Goal: Information Seeking & Learning: Understand process/instructions

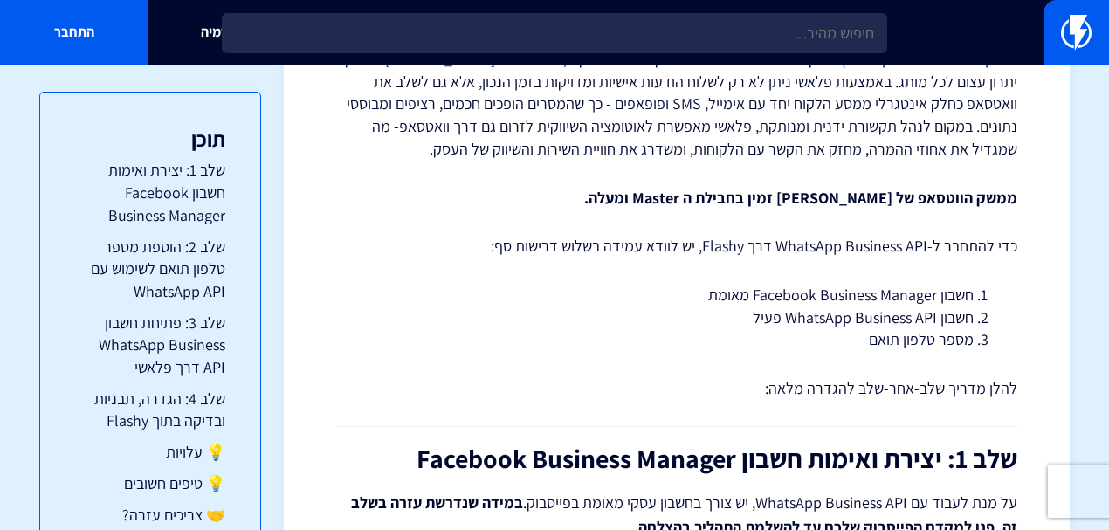
scroll to position [232, 0]
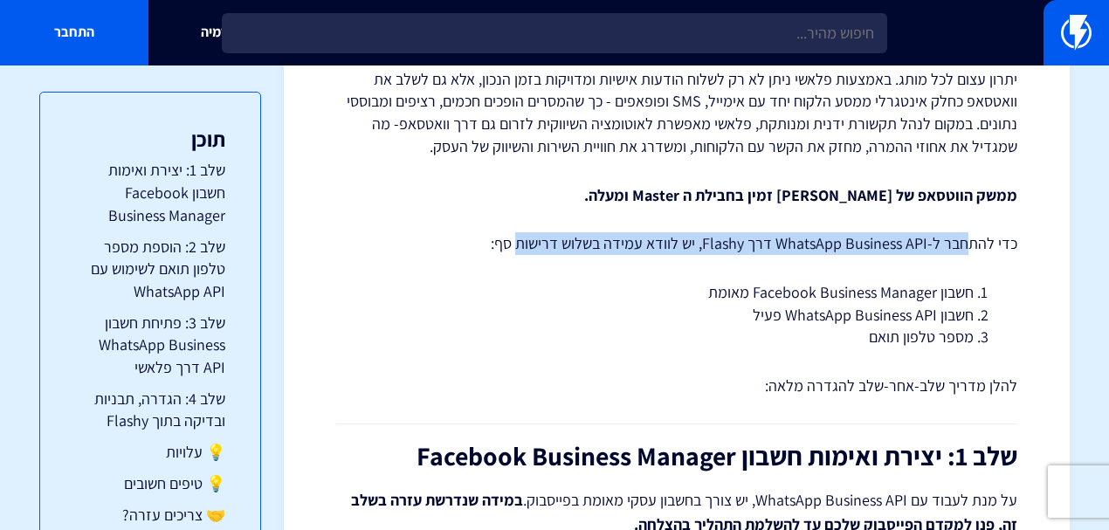
drag, startPoint x: 971, startPoint y: 245, endPoint x: 688, endPoint y: 257, distance: 283.0
click at [527, 244] on p "כדי להתחבר ל-WhatsApp Business API דרך Flashy, יש לוודא עמידה בשלוש דרישות סף:" at bounding box center [676, 243] width 681 height 23
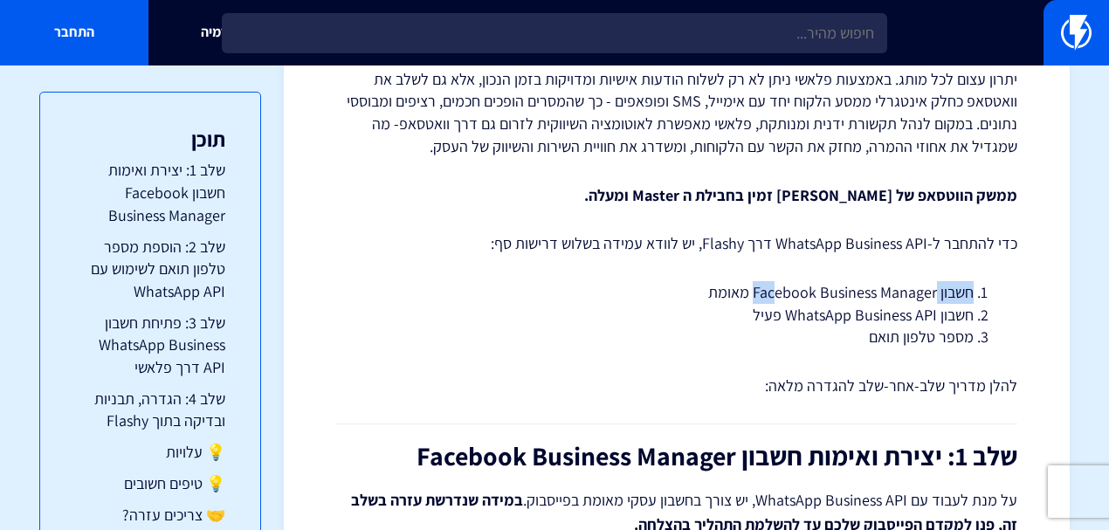
drag, startPoint x: 976, startPoint y: 292, endPoint x: 775, endPoint y: 291, distance: 200.8
click at [775, 291] on li "חשבון Facebook Business Manager מאומת" at bounding box center [677, 292] width 594 height 23
drag, startPoint x: 943, startPoint y: 313, endPoint x: 815, endPoint y: 311, distance: 127.5
click at [815, 311] on li "חשבון WhatsApp Business API פעיל" at bounding box center [677, 315] width 594 height 23
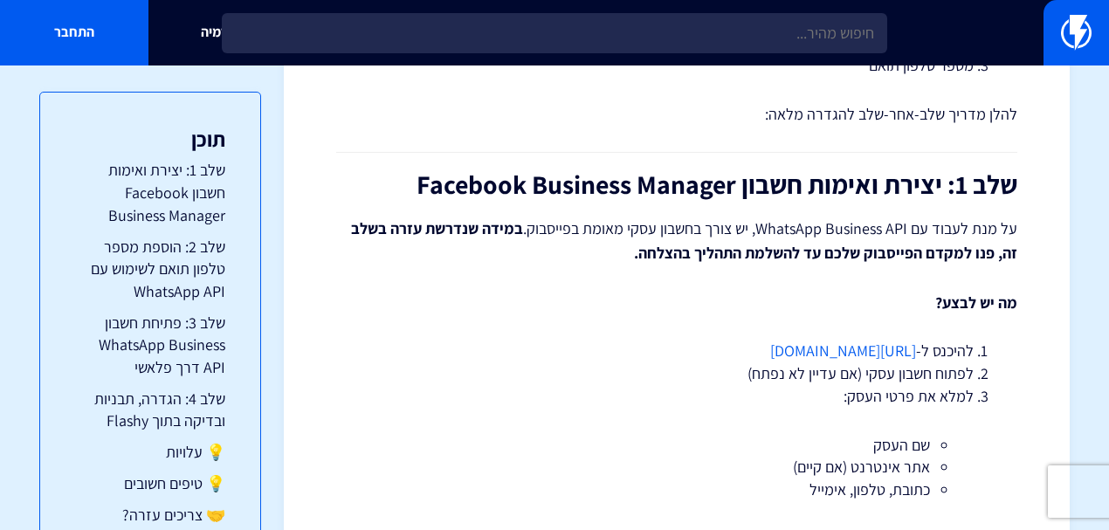
scroll to position [524, 0]
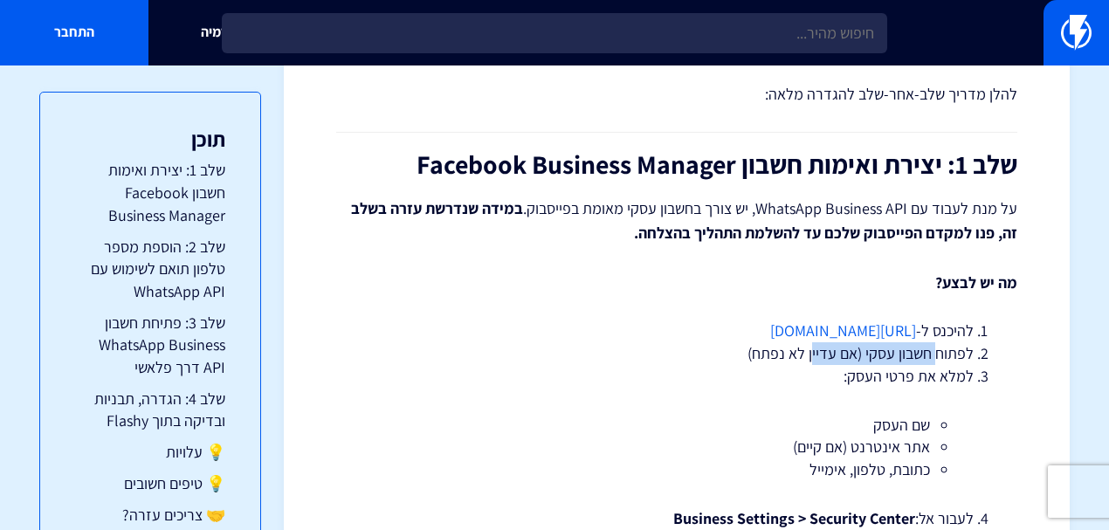
drag, startPoint x: 935, startPoint y: 354, endPoint x: 809, endPoint y: 353, distance: 125.7
click at [809, 353] on li "לפתוח חשבון עסקי (אם עדיין לא נפתח)" at bounding box center [677, 353] width 594 height 23
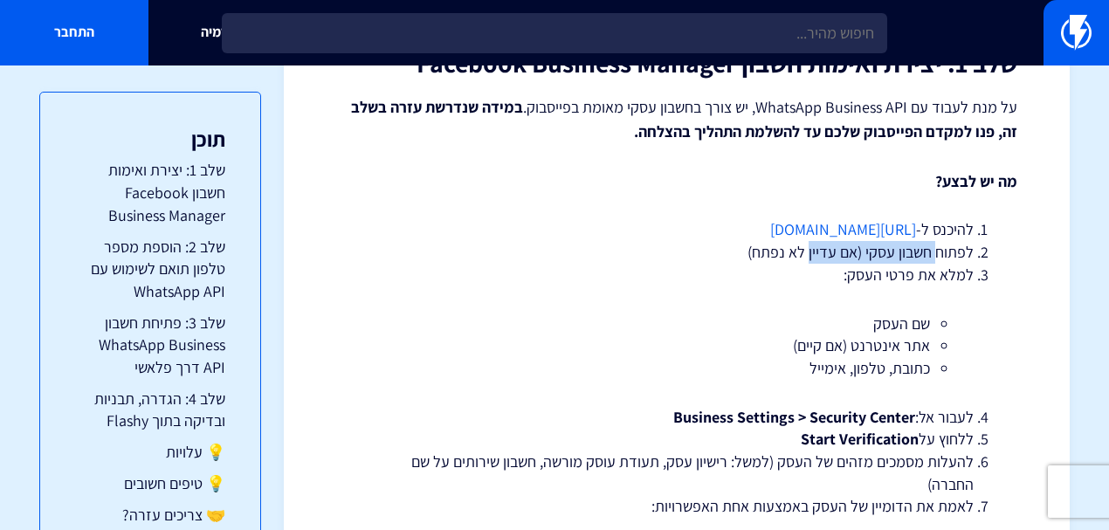
scroll to position [640, 0]
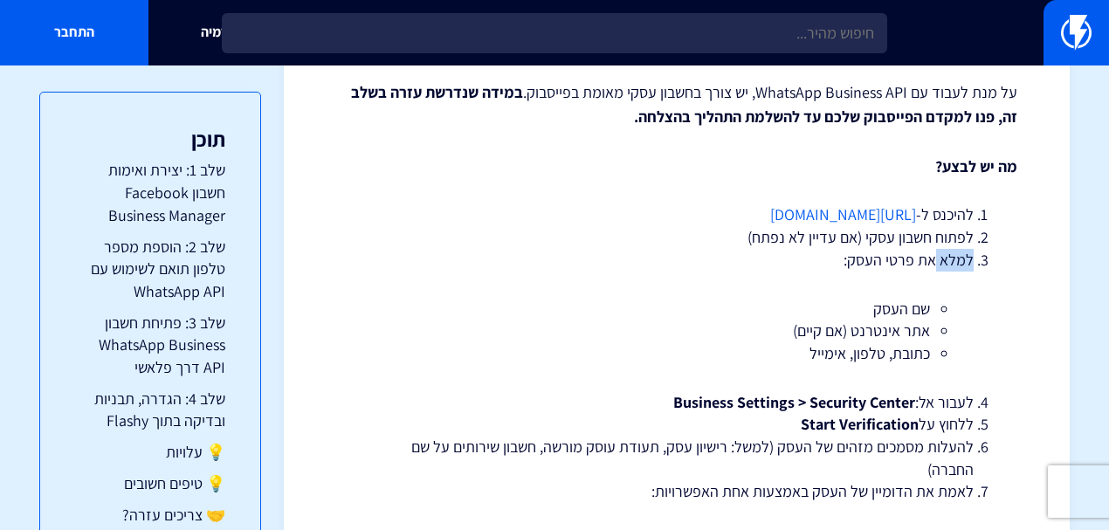
drag, startPoint x: 934, startPoint y: 263, endPoint x: 821, endPoint y: 265, distance: 113.5
click at [821, 265] on li "למלא את פרטי העסק: שם העסק אתר אינטרנט (אם קיים) כתובת, טלפון, אימייל" at bounding box center [677, 307] width 594 height 116
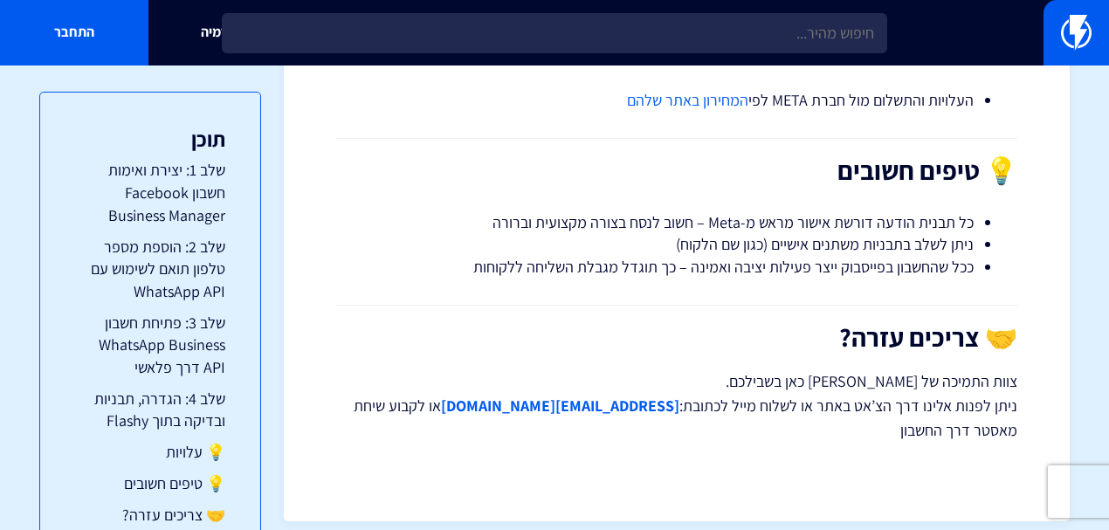
scroll to position [3522, 0]
